Goal: Task Accomplishment & Management: Use online tool/utility

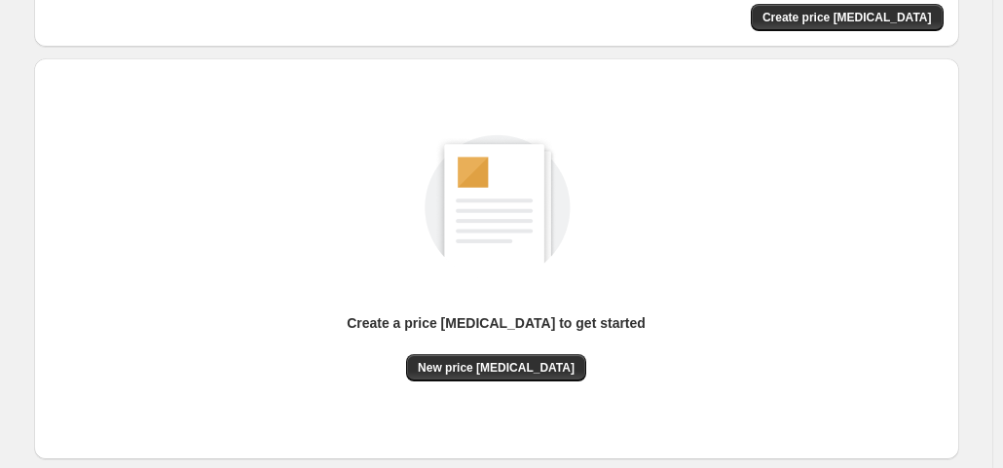
scroll to position [260, 0]
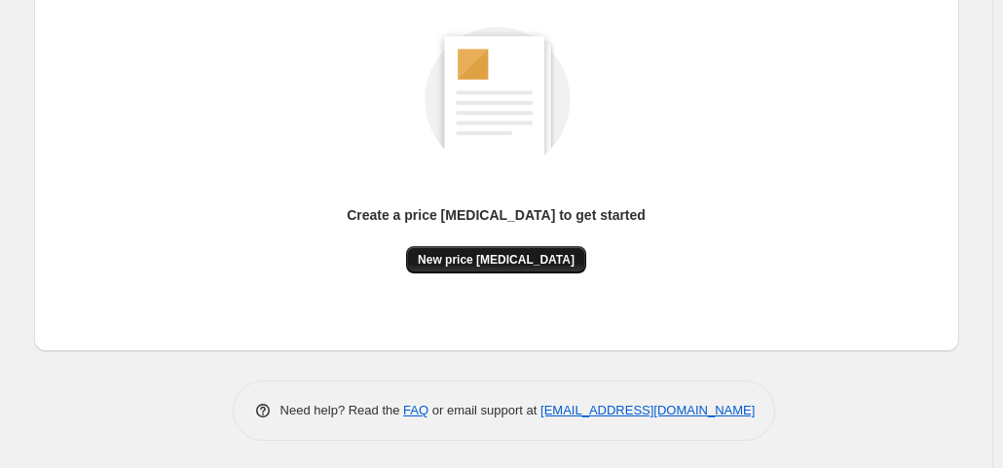
click at [557, 261] on span "New price [MEDICAL_DATA]" at bounding box center [496, 260] width 157 height 16
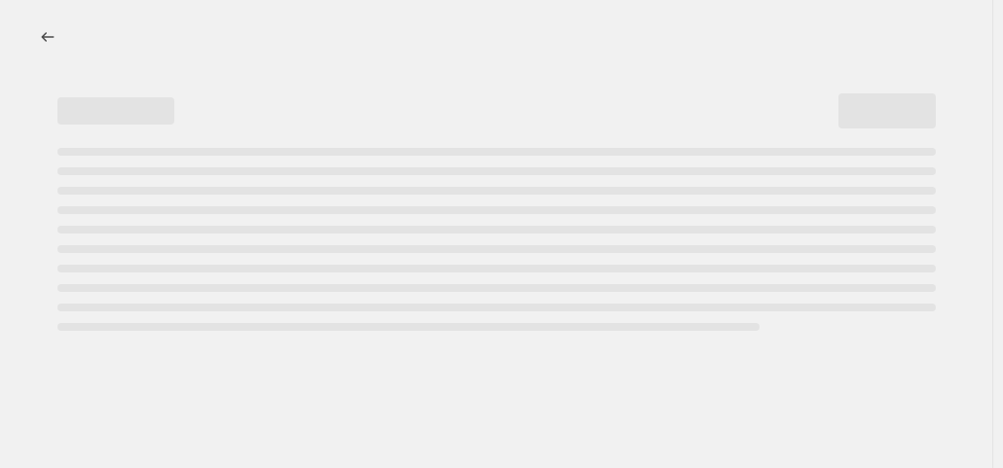
select select "percentage"
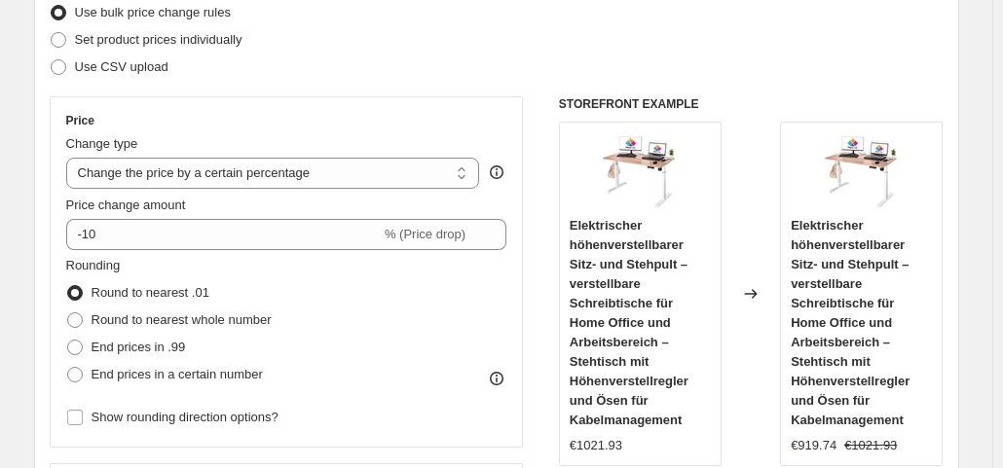
scroll to position [292, 0]
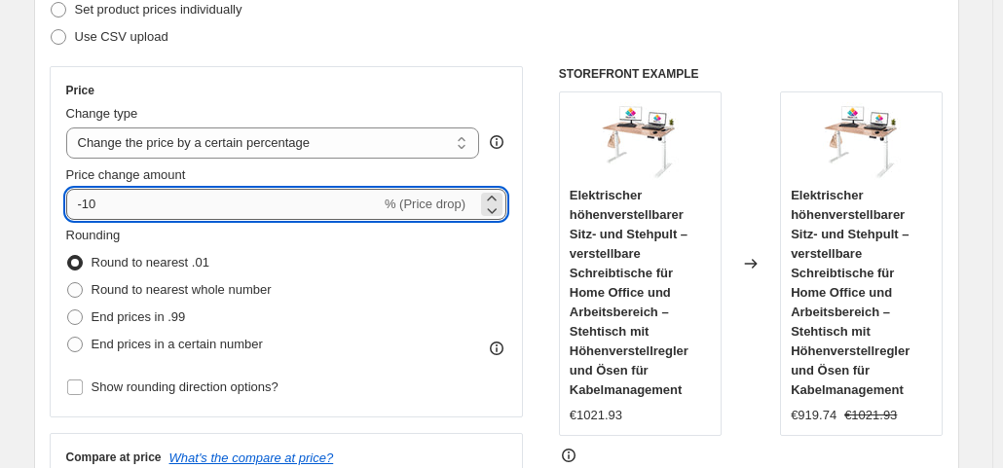
click at [175, 194] on input "-10" at bounding box center [223, 204] width 315 height 31
type input "-1"
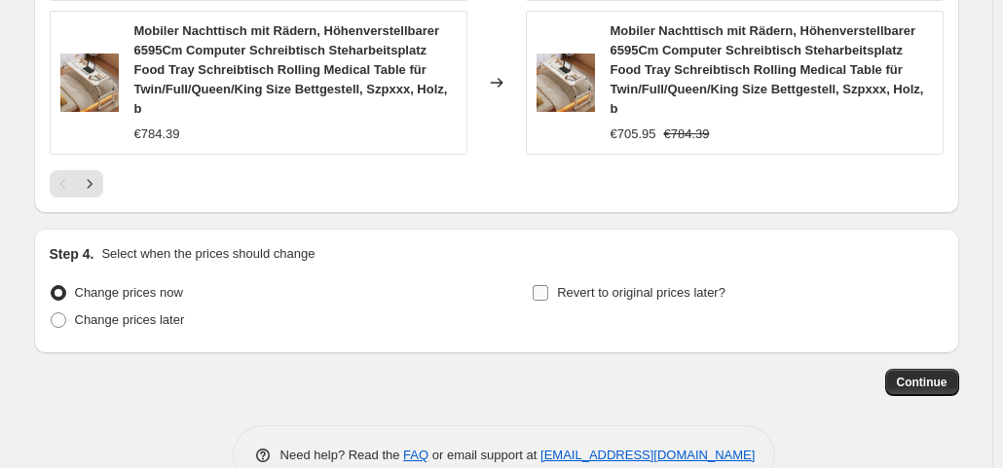
scroll to position [1700, 0]
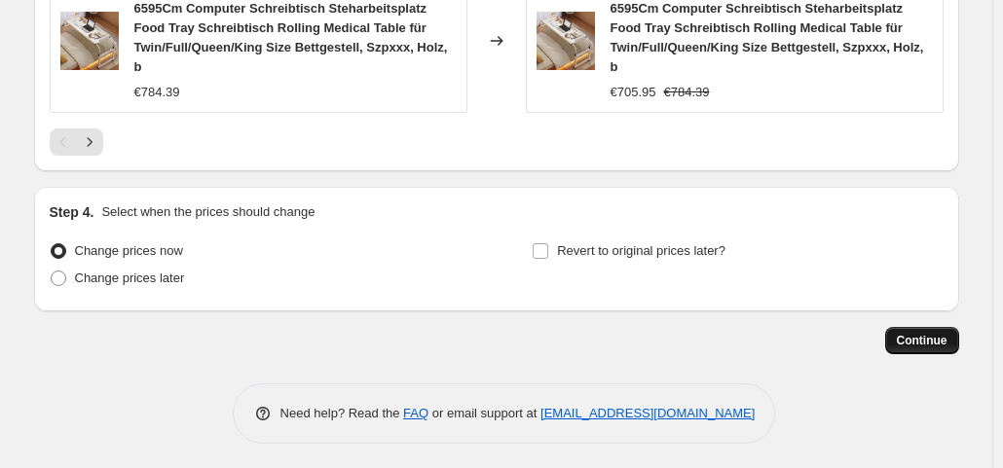
type input "-35"
click at [912, 333] on span "Continue" at bounding box center [922, 341] width 51 height 16
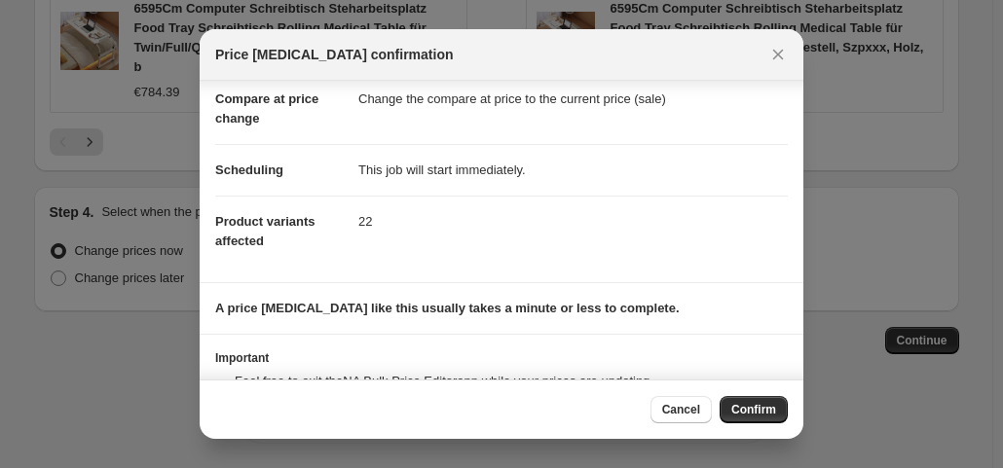
scroll to position [169, 0]
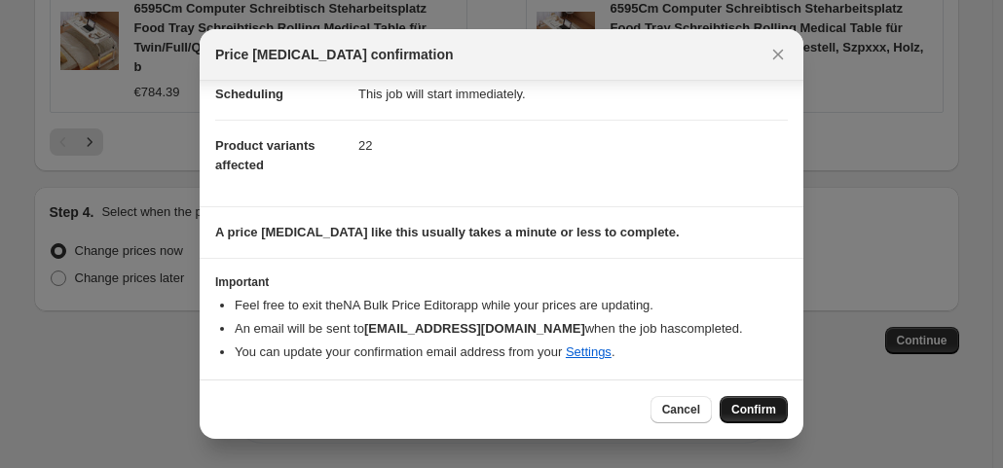
click at [746, 408] on span "Confirm" at bounding box center [753, 410] width 45 height 16
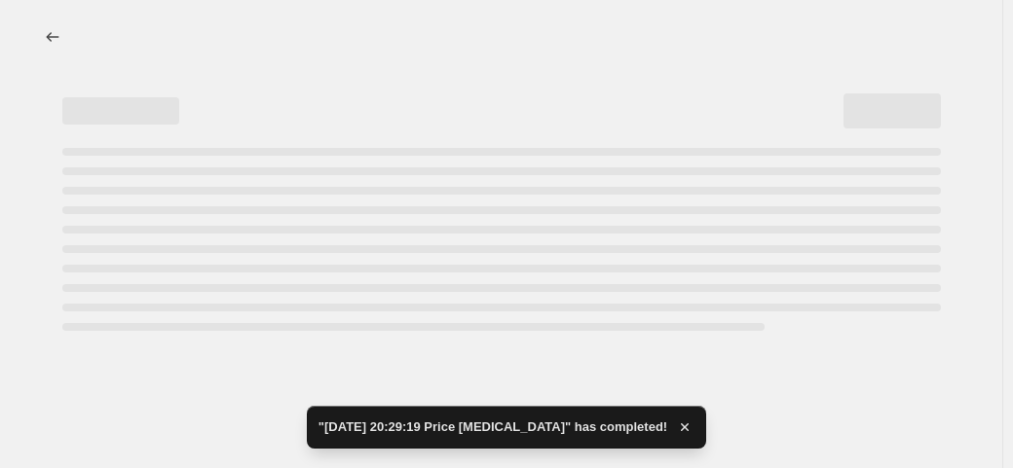
select select "percentage"
